Goal: Find specific page/section: Find specific page/section

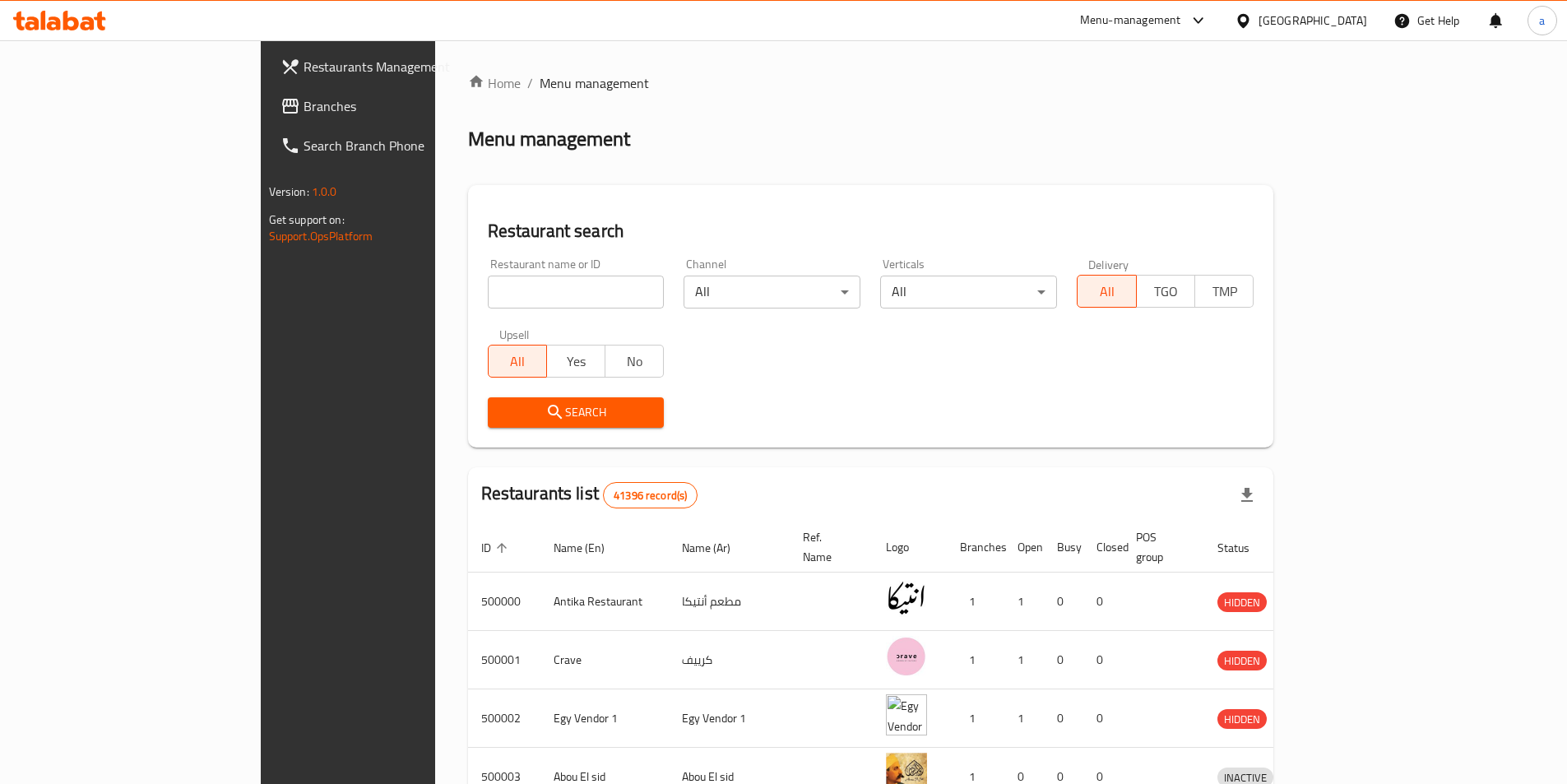
drag, startPoint x: 1557, startPoint y: 55, endPoint x: 1352, endPoint y: 22, distance: 207.6
click at [1352, 22] on div "[GEOGRAPHIC_DATA]" at bounding box center [1312, 21] width 108 height 18
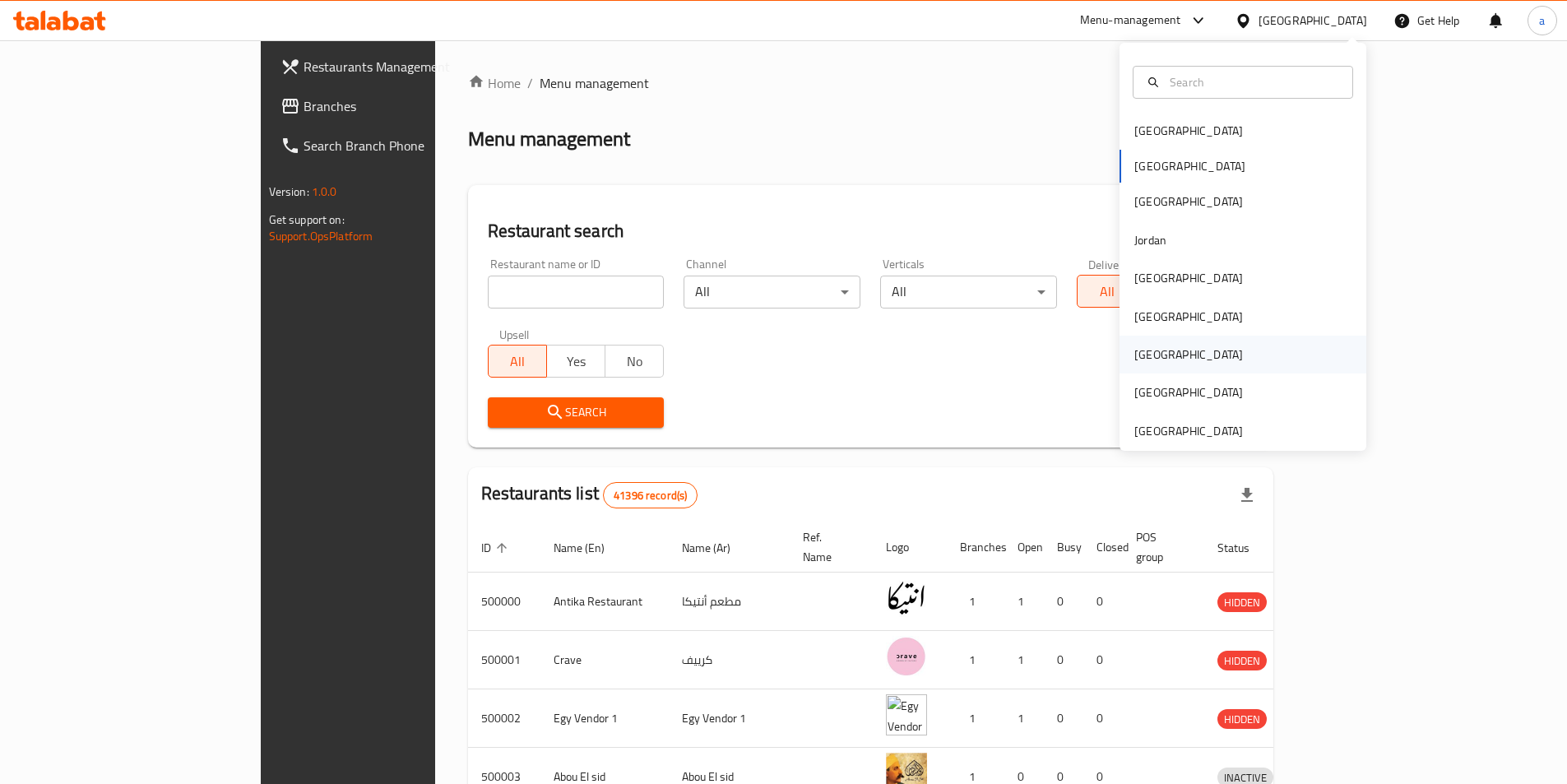
click at [1204, 366] on div "[GEOGRAPHIC_DATA]" at bounding box center [1242, 354] width 247 height 38
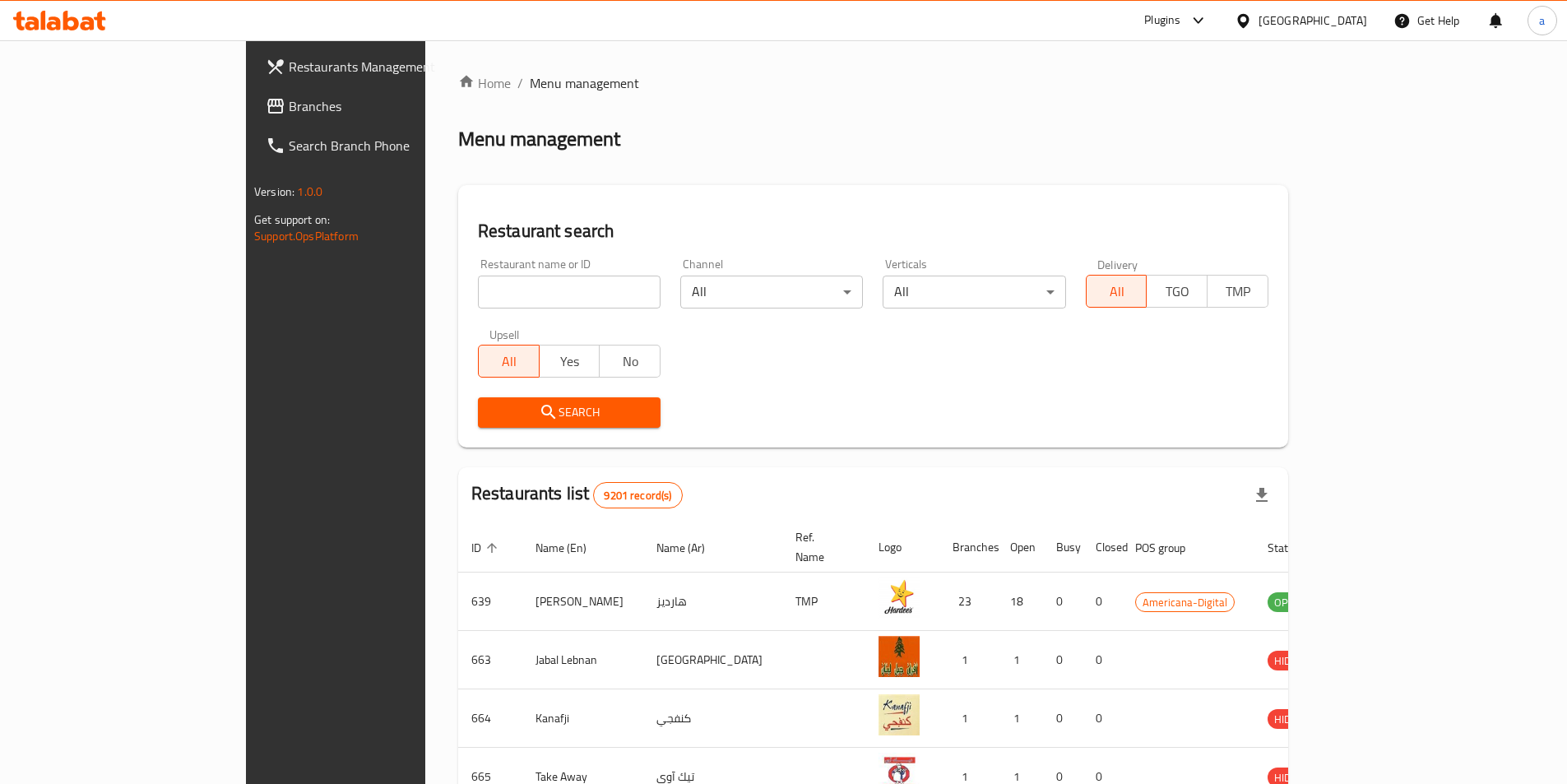
click at [289, 101] on span "Branches" at bounding box center [391, 106] width 205 height 20
